Goal: Task Accomplishment & Management: Use online tool/utility

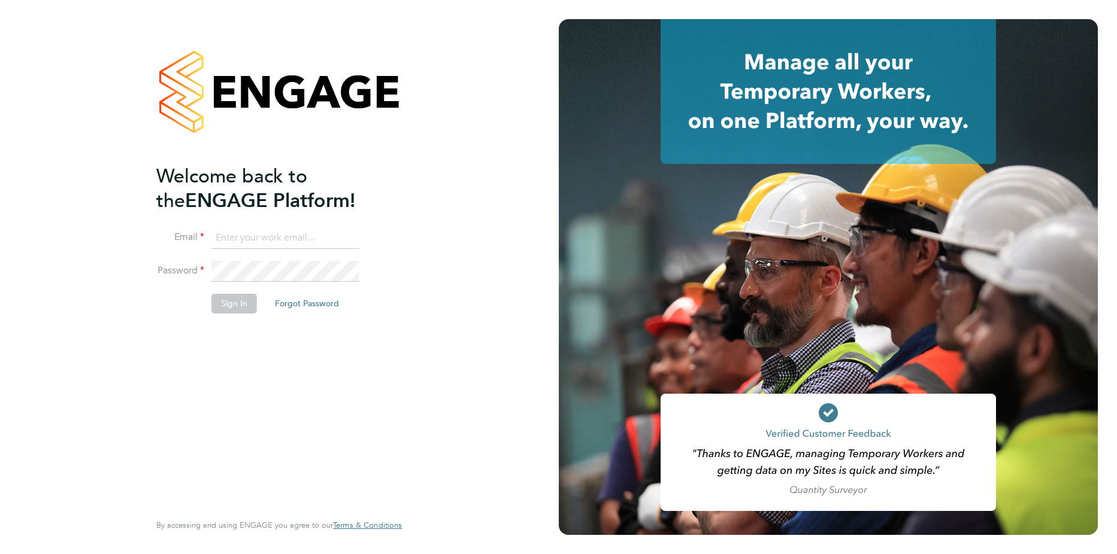
type input "mihai.balan@cpplc.com"
click at [233, 305] on button "Sign In" at bounding box center [234, 303] width 46 height 19
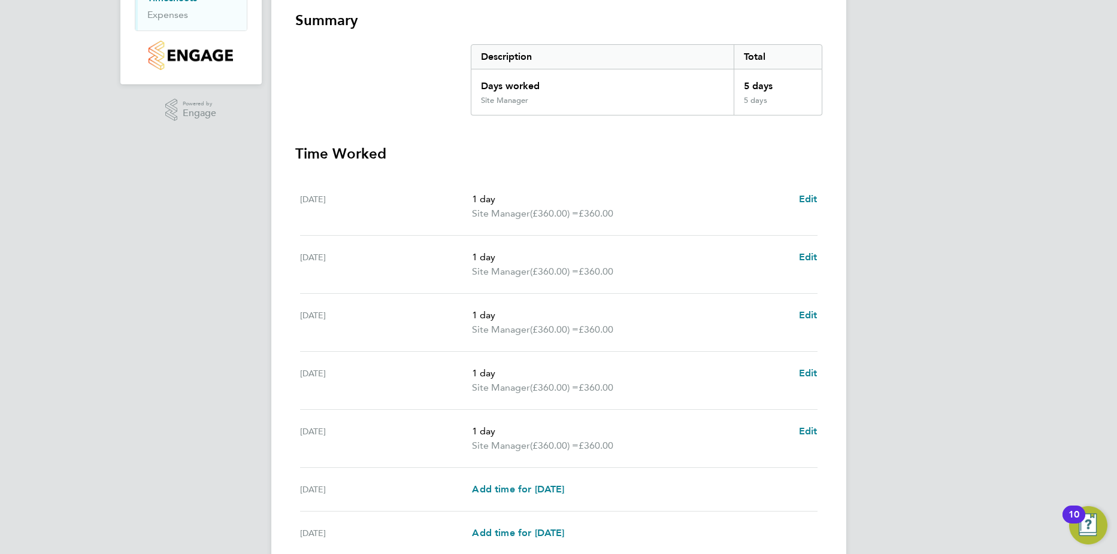
scroll to position [320, 0]
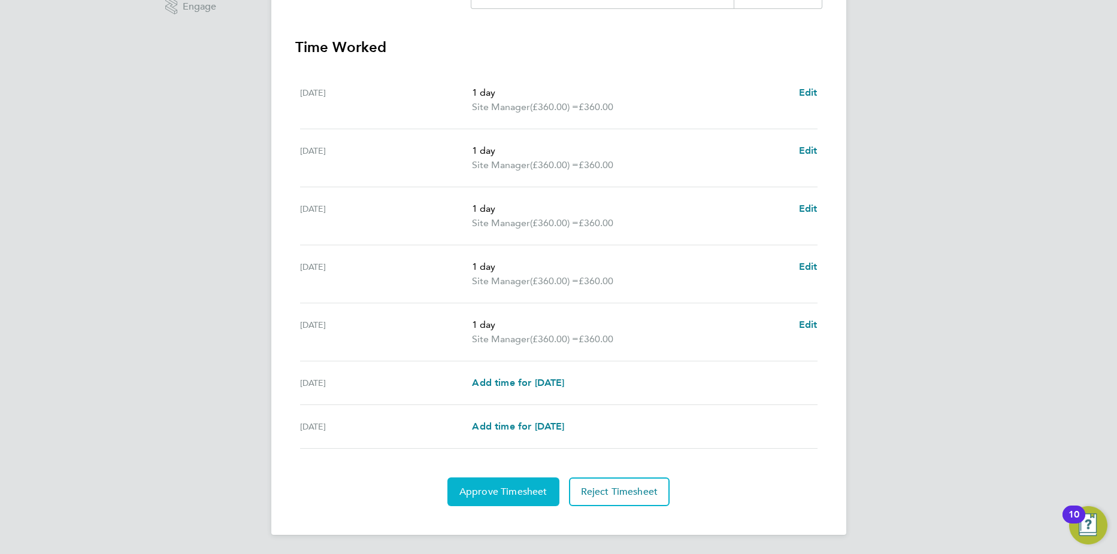
click at [526, 490] on span "Approve Timesheet" at bounding box center [503, 492] width 88 height 12
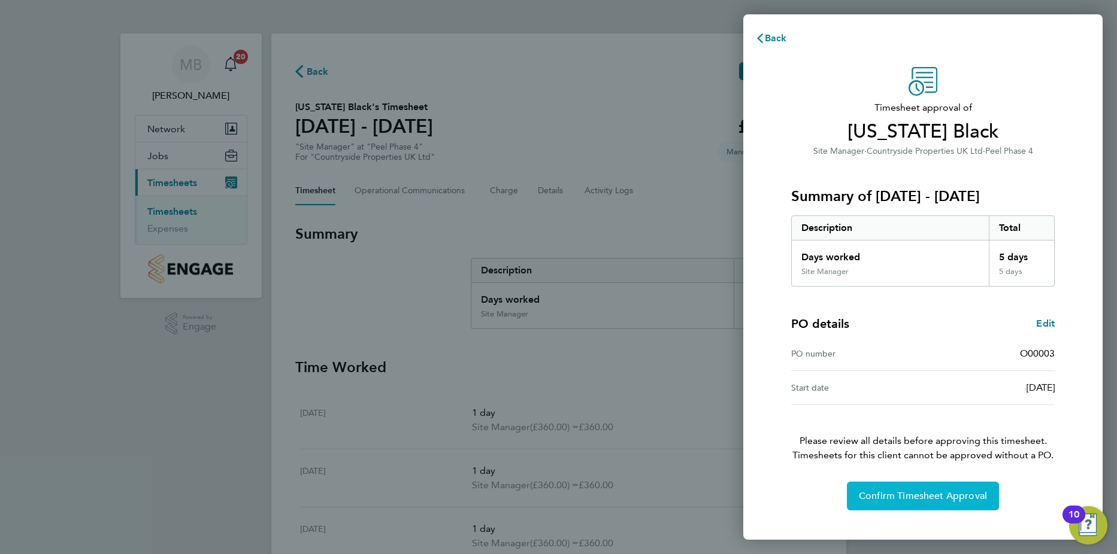
click at [937, 495] on span "Confirm Timesheet Approval" at bounding box center [923, 496] width 128 height 12
